Goal: Check status: Check status

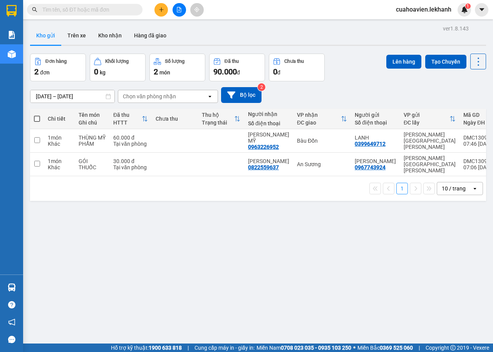
click at [39, 97] on input "13/09/2025 – 14/09/2025" at bounding box center [72, 96] width 84 height 12
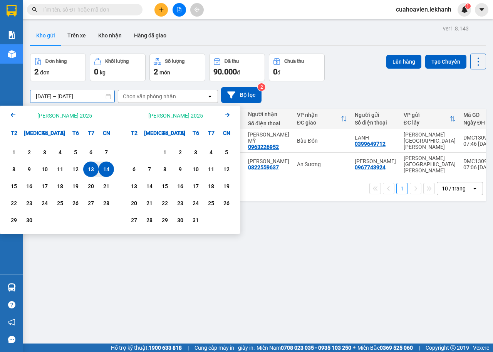
click at [102, 171] on div "14" at bounding box center [106, 169] width 11 height 9
click at [107, 169] on div "14" at bounding box center [106, 169] width 11 height 9
type input "14/09/2025 – 14/09/2025"
